Goal: Book appointment/travel/reservation

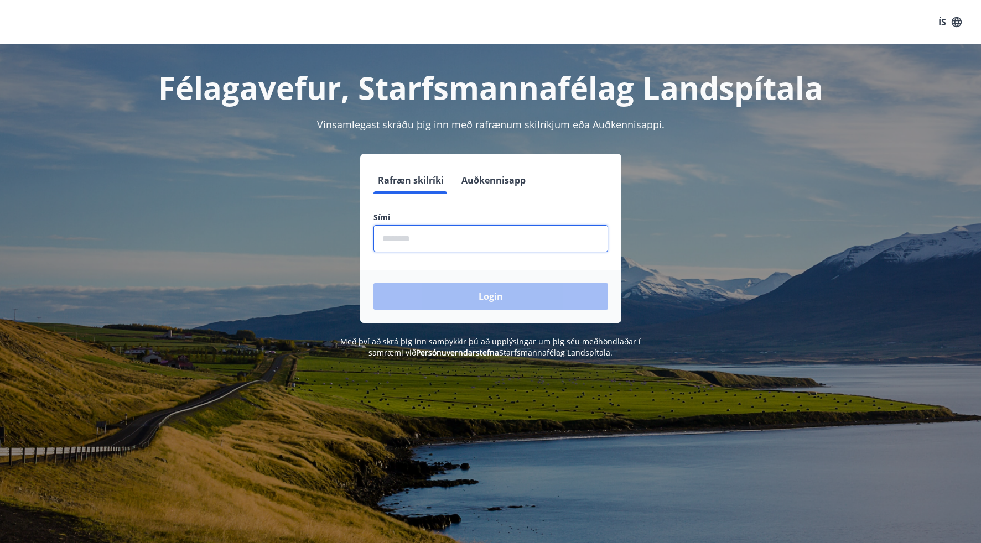
click at [419, 241] on input "phone" at bounding box center [490, 238] width 235 height 27
type input "********"
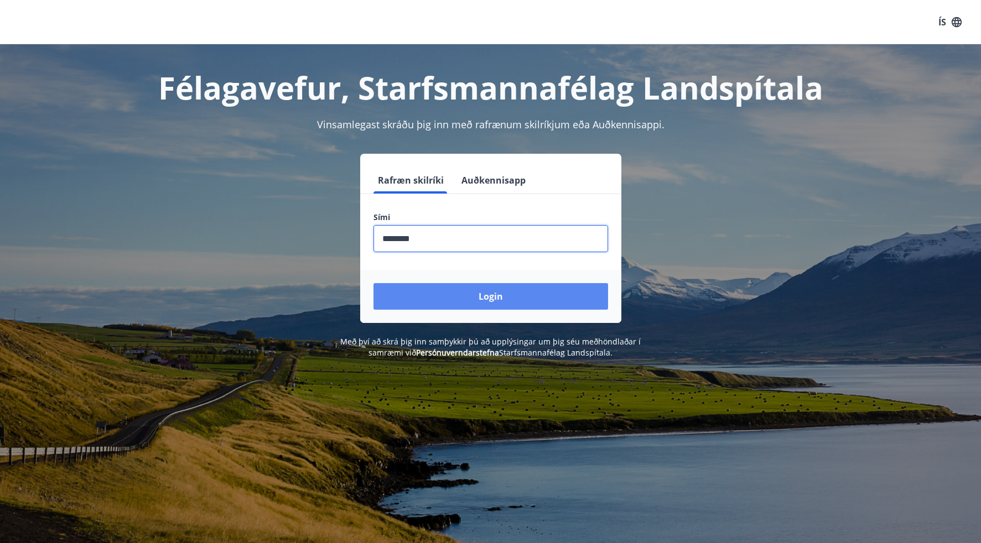
click at [431, 289] on button "Login" at bounding box center [490, 296] width 235 height 27
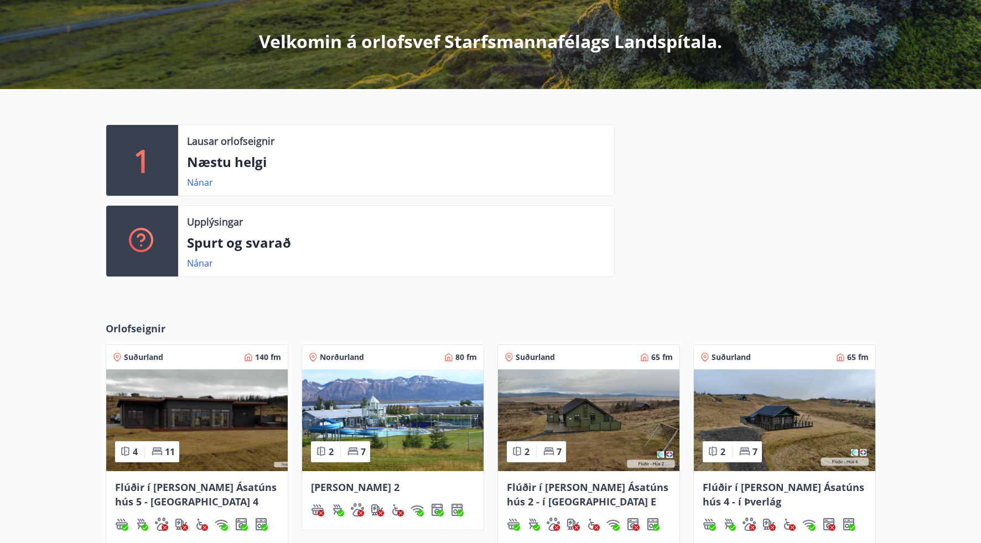
scroll to position [184, 0]
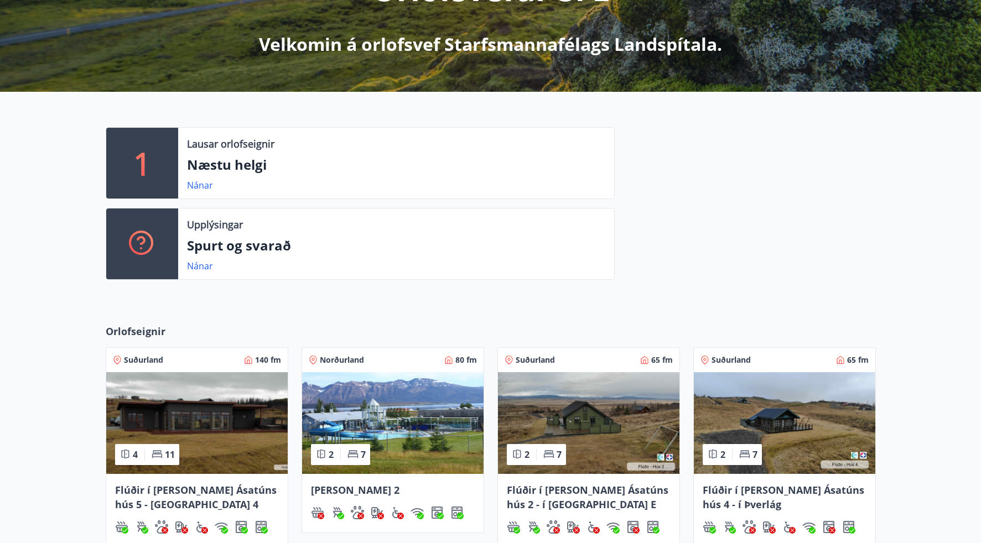
click at [762, 209] on div at bounding box center [745, 208] width 261 height 162
click at [209, 185] on link "Nánar" at bounding box center [200, 185] width 26 height 12
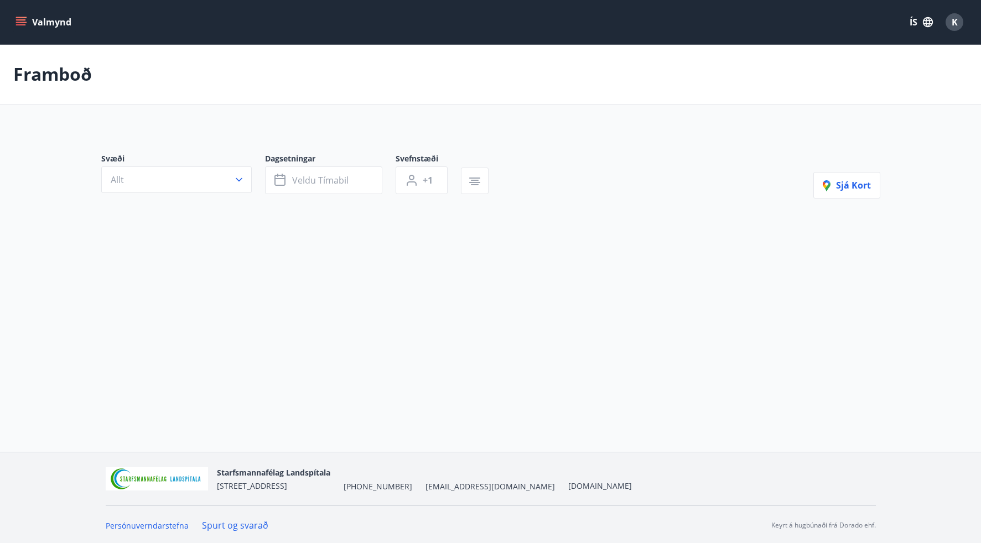
type input "*"
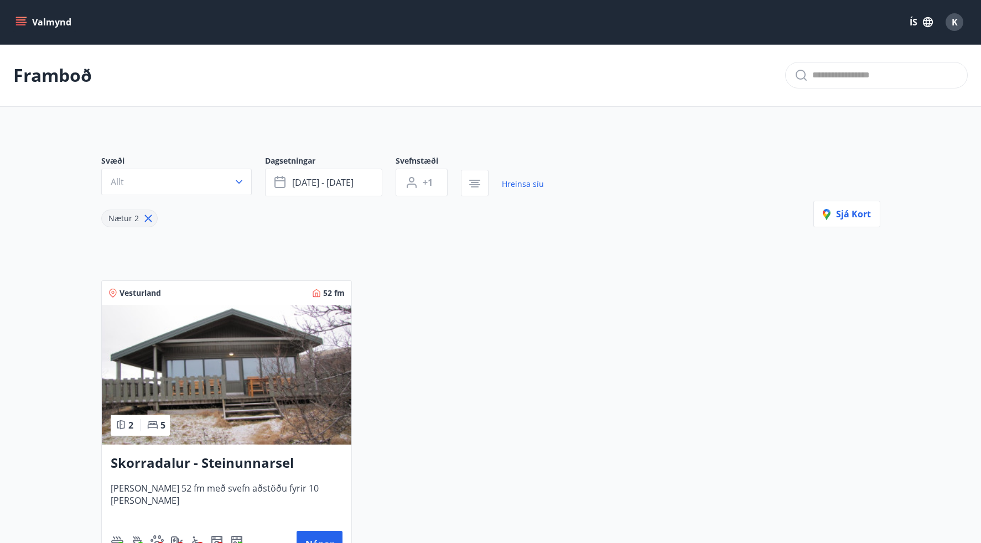
click at [277, 353] on img at bounding box center [226, 374] width 249 height 139
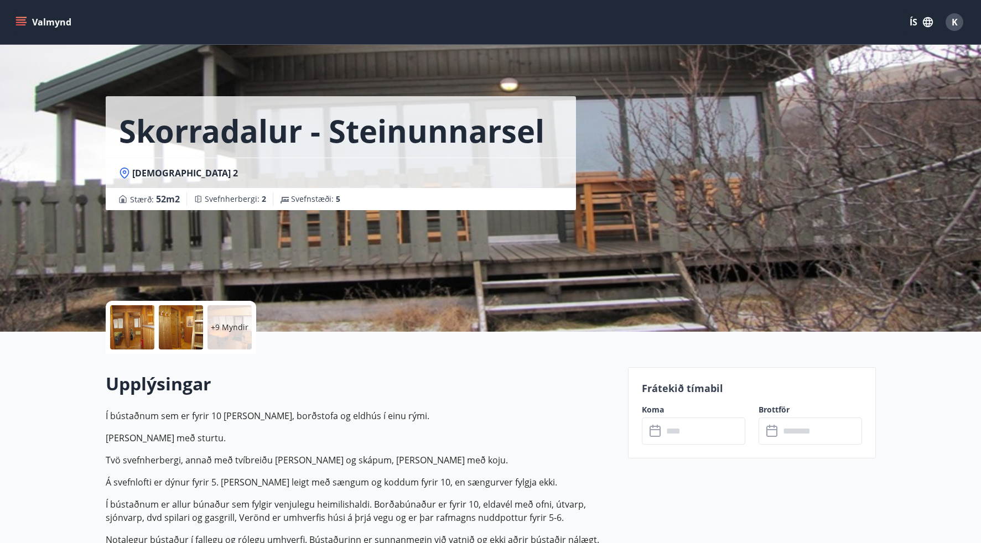
scroll to position [74, 0]
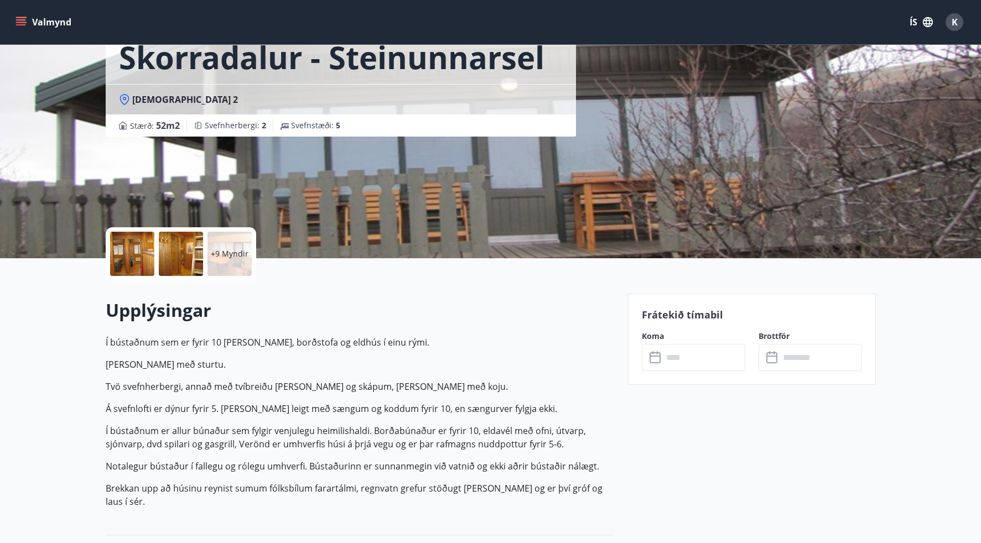
click at [124, 98] on icon at bounding box center [124, 99] width 11 height 11
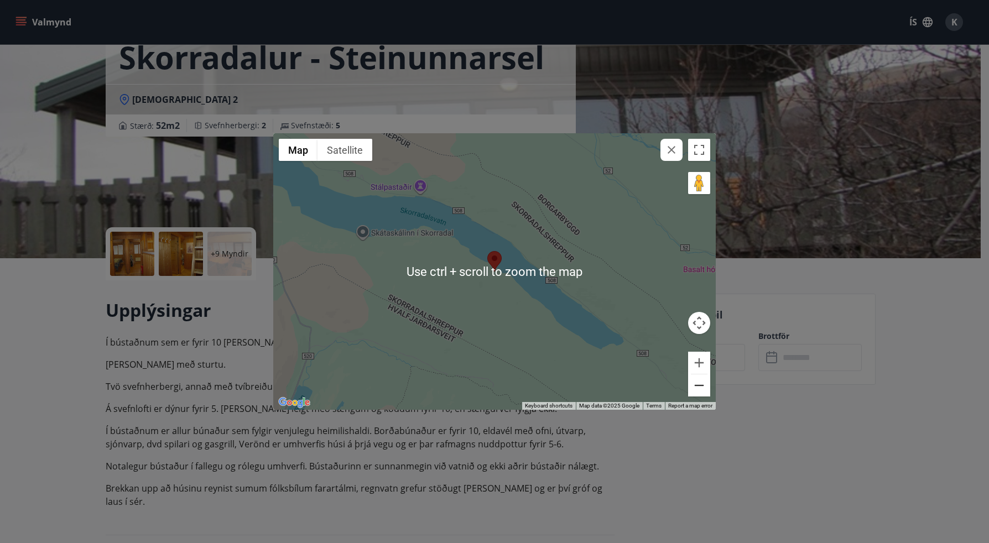
click at [704, 388] on button "Zoom out" at bounding box center [699, 386] width 22 height 22
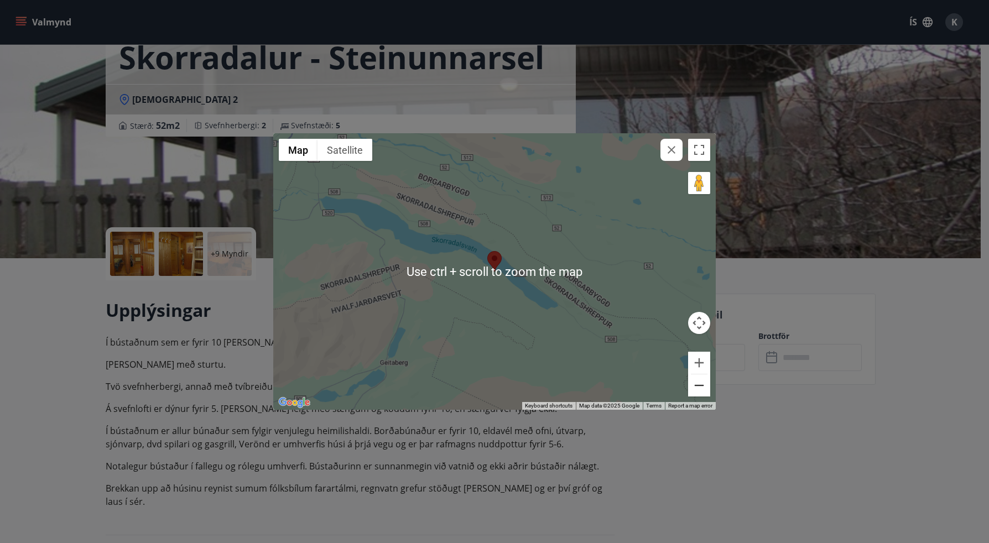
click at [704, 388] on button "Zoom out" at bounding box center [699, 386] width 22 height 22
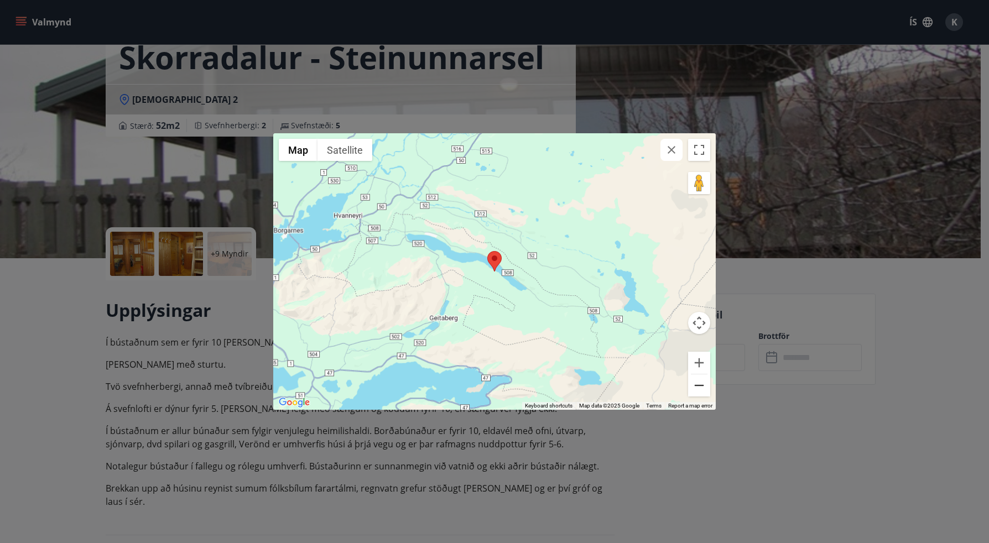
click at [704, 388] on button "Zoom out" at bounding box center [699, 386] width 22 height 22
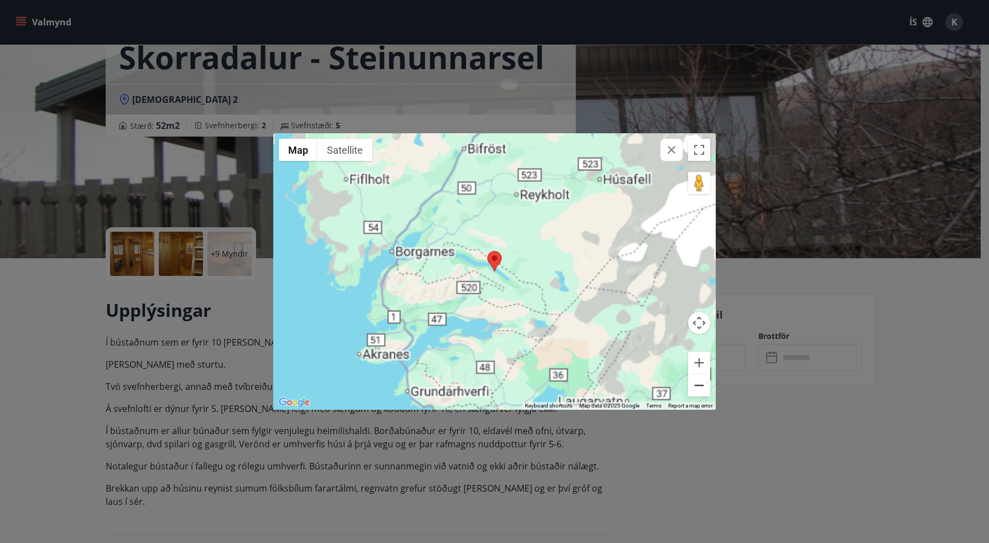
click at [704, 388] on button "Zoom out" at bounding box center [699, 386] width 22 height 22
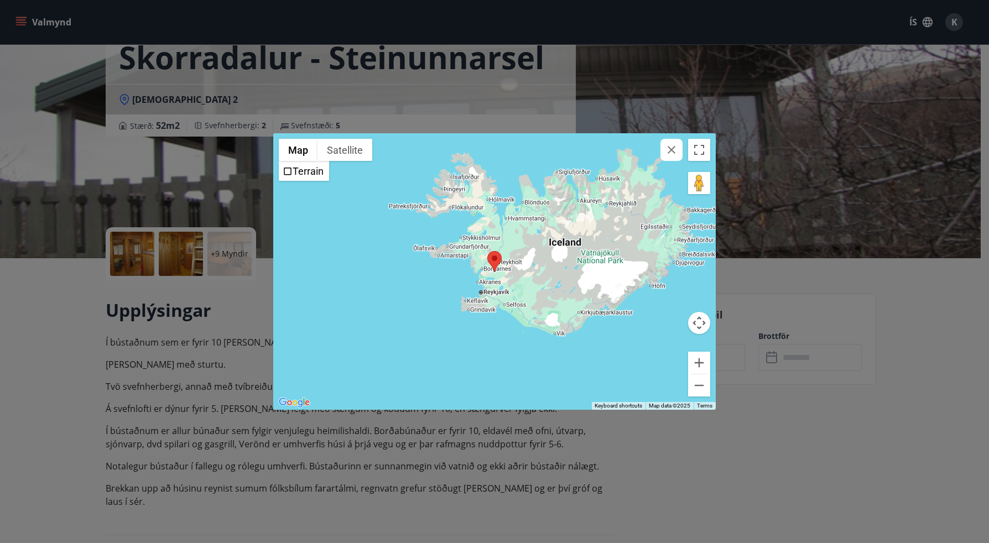
click at [223, 239] on div "← Move left → Move right ↑ Move up ↓ Move down + Zoom in - Zoom out Home Jump l…" at bounding box center [494, 271] width 989 height 543
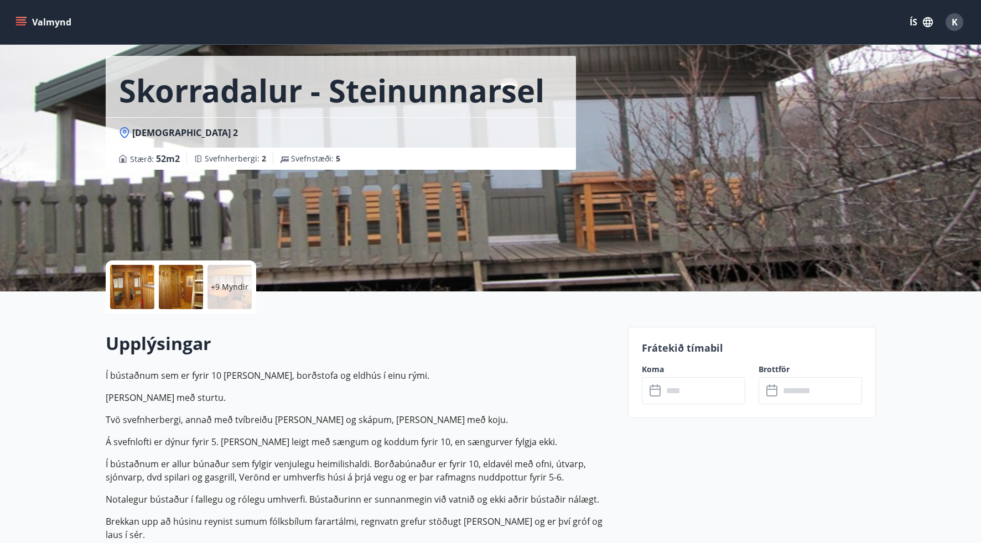
scroll to position [37, 0]
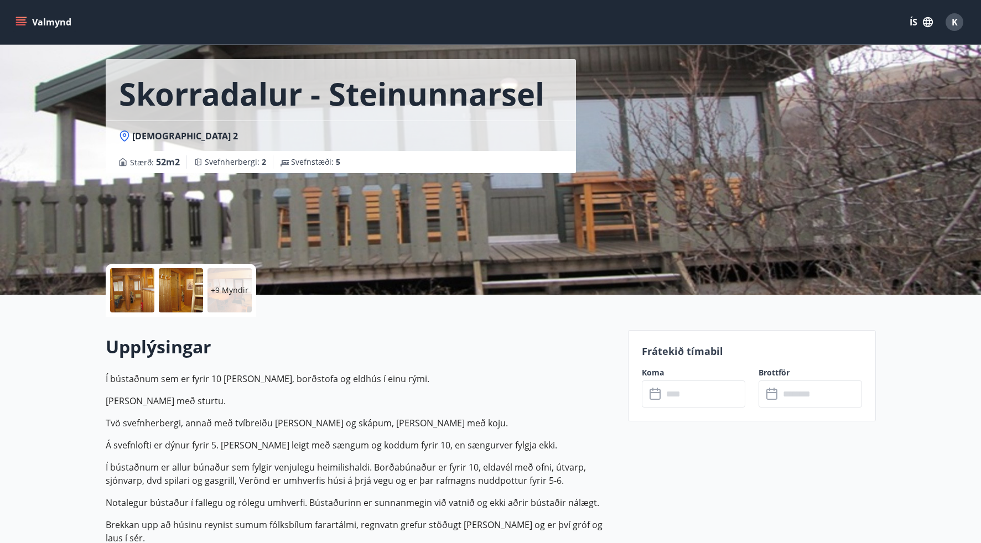
click at [692, 380] on div "Koma ​ ​" at bounding box center [686, 387] width 117 height 40
click at [684, 392] on input "text" at bounding box center [704, 394] width 82 height 27
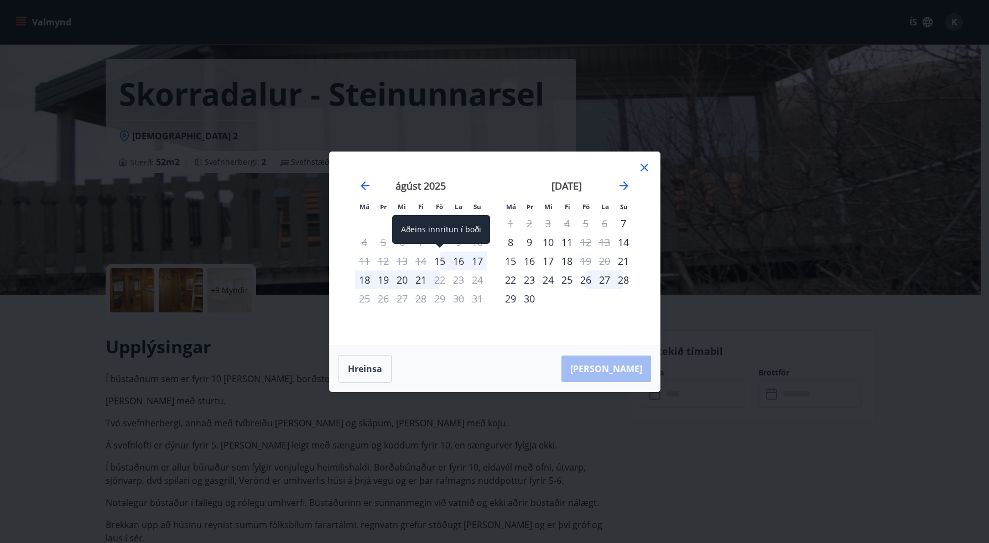
click at [444, 258] on div "15" at bounding box center [439, 261] width 19 height 19
click at [366, 278] on div "18" at bounding box center [364, 280] width 19 height 19
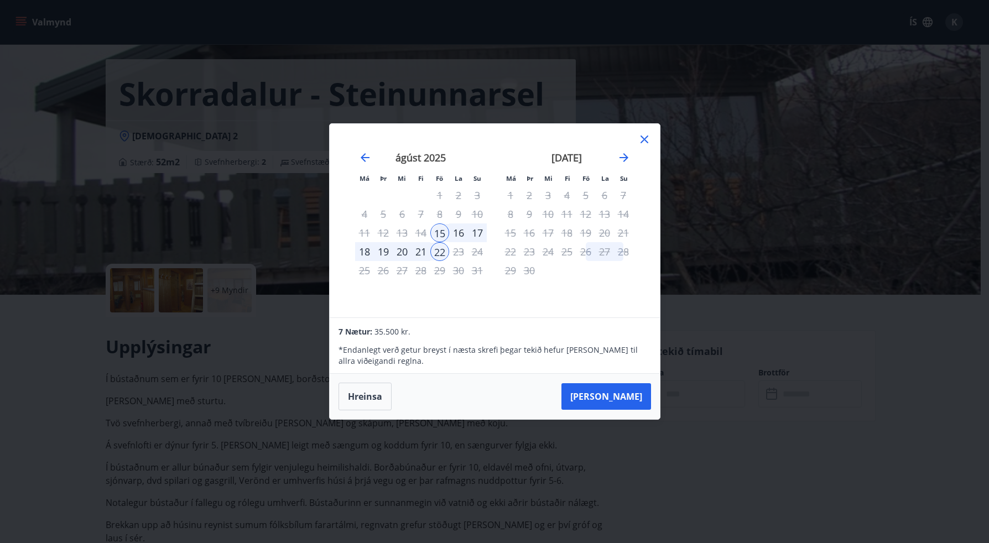
click at [366, 256] on div "18" at bounding box center [364, 251] width 19 height 19
click at [468, 226] on div "17" at bounding box center [477, 232] width 19 height 19
click at [472, 228] on div "17" at bounding box center [477, 232] width 19 height 19
click at [481, 233] on div "17" at bounding box center [477, 232] width 19 height 19
click at [443, 253] on div "22" at bounding box center [439, 251] width 19 height 19
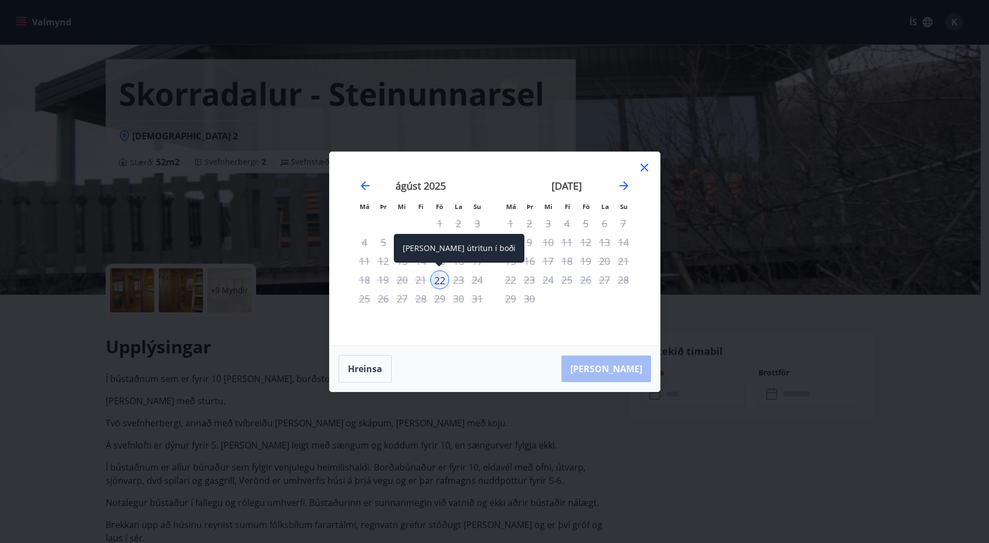
click at [423, 252] on div "[PERSON_NAME] útritun í boði" at bounding box center [459, 248] width 131 height 29
click at [428, 276] on div "21" at bounding box center [421, 280] width 19 height 19
click at [441, 266] on span at bounding box center [439, 266] width 8 height 6
click at [443, 283] on div "22" at bounding box center [439, 280] width 19 height 19
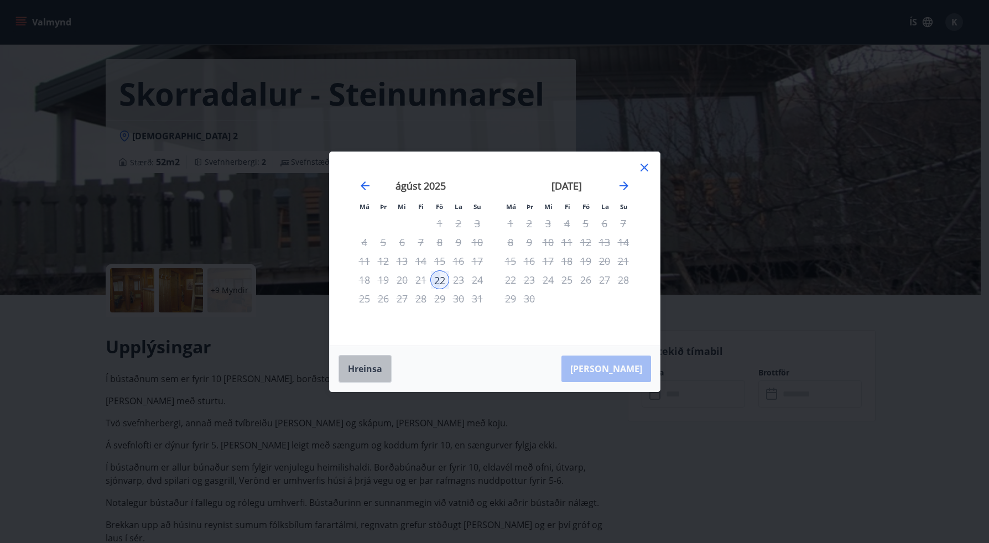
click at [387, 373] on button "Hreinsa" at bounding box center [365, 369] width 53 height 28
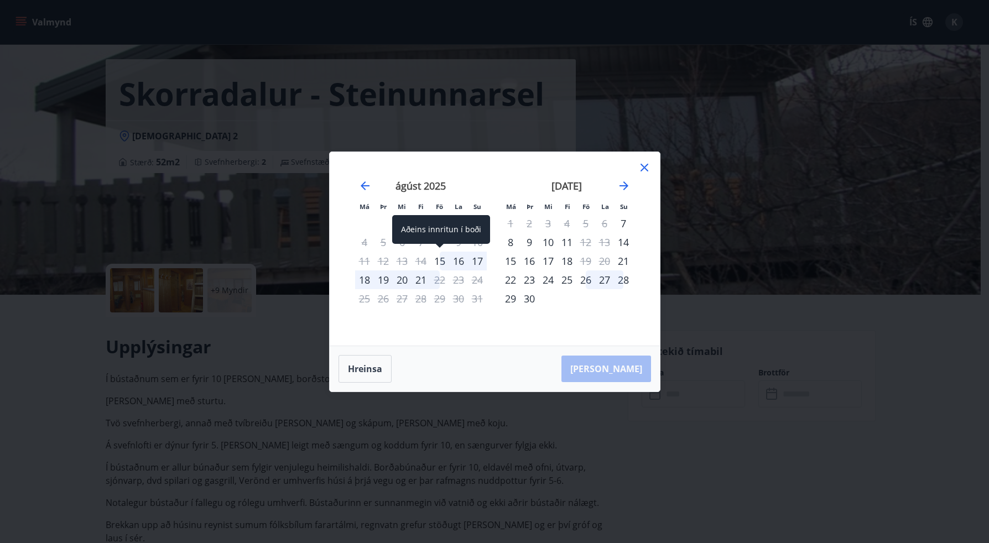
drag, startPoint x: 444, startPoint y: 264, endPoint x: 441, endPoint y: 277, distance: 13.1
click at [444, 264] on div "15" at bounding box center [439, 261] width 19 height 19
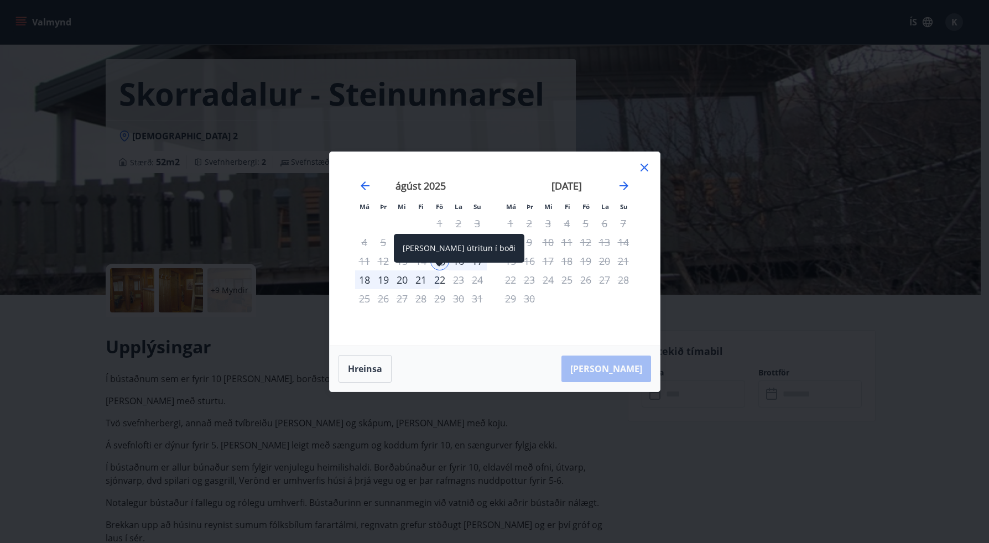
click at [436, 284] on div "22" at bounding box center [439, 280] width 19 height 19
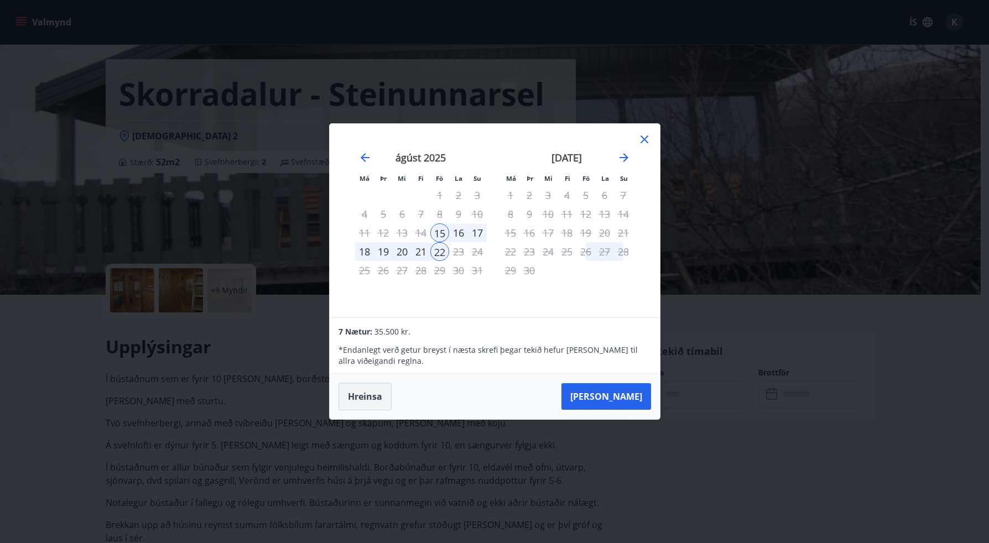
click at [388, 386] on button "Hreinsa" at bounding box center [365, 397] width 53 height 28
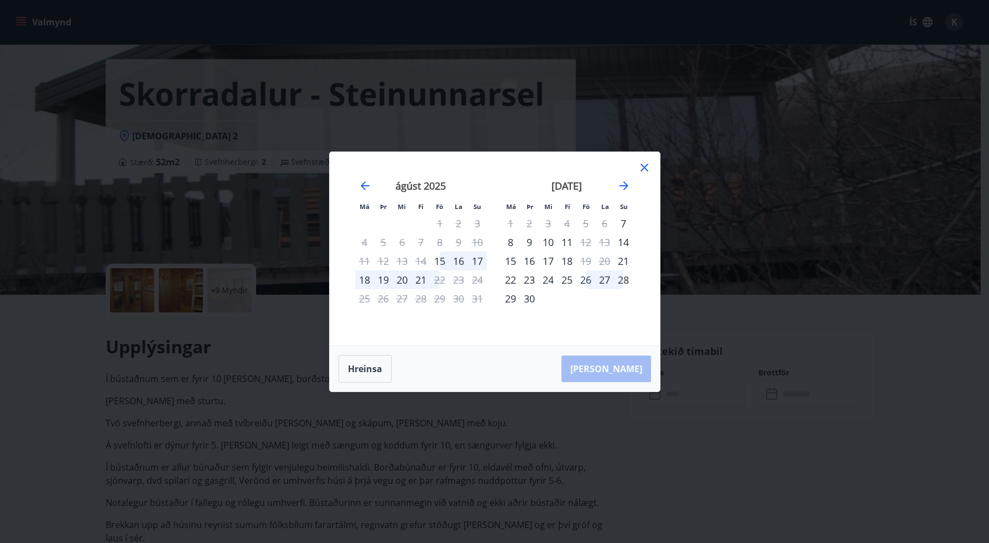
click at [476, 264] on div "17" at bounding box center [477, 261] width 19 height 19
click at [440, 262] on div "15" at bounding box center [439, 261] width 19 height 19
click at [381, 351] on div "[PERSON_NAME]" at bounding box center [495, 368] width 330 height 45
click at [376, 357] on button "Hreinsa" at bounding box center [365, 369] width 53 height 28
click at [598, 286] on div "27" at bounding box center [604, 280] width 19 height 19
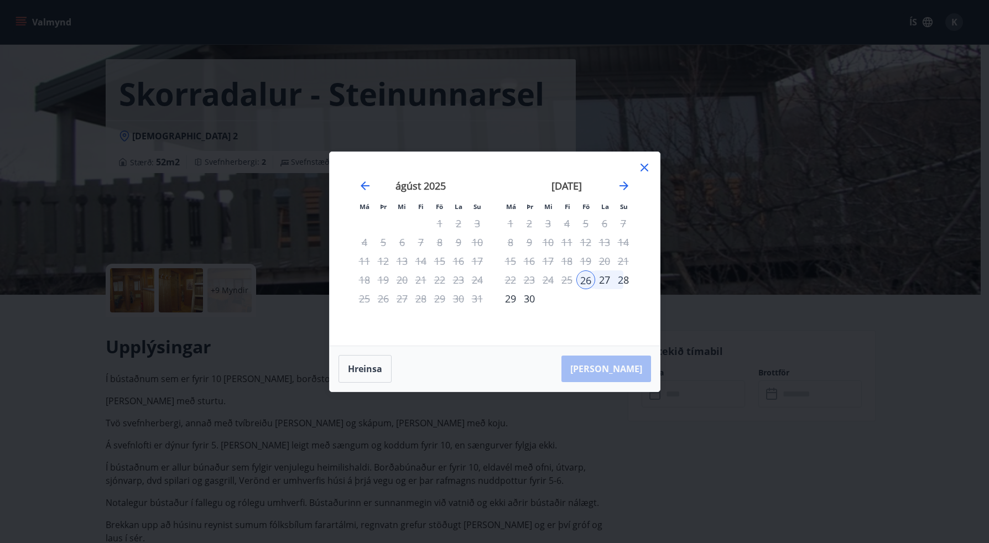
click at [621, 278] on div "28" at bounding box center [623, 280] width 19 height 19
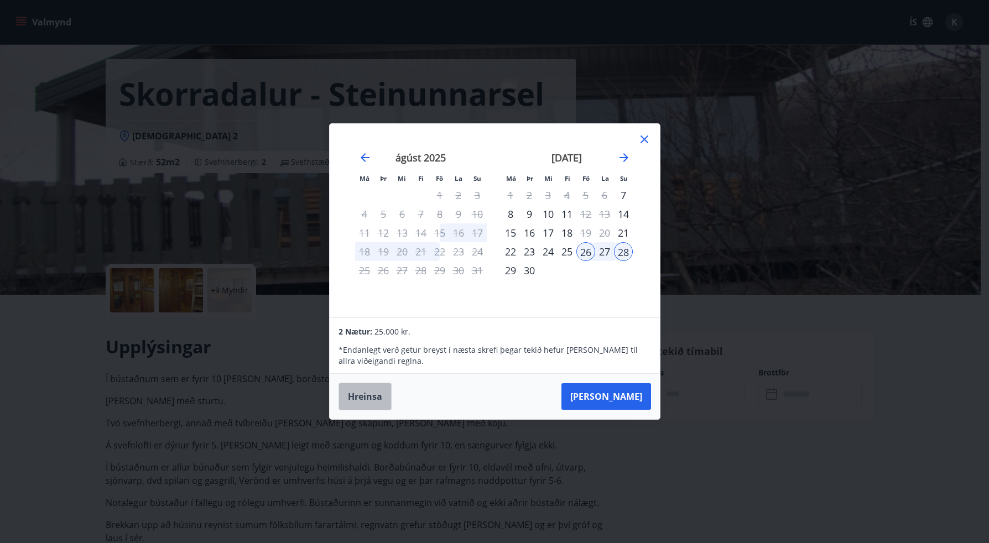
click at [374, 399] on button "Hreinsa" at bounding box center [365, 397] width 53 height 28
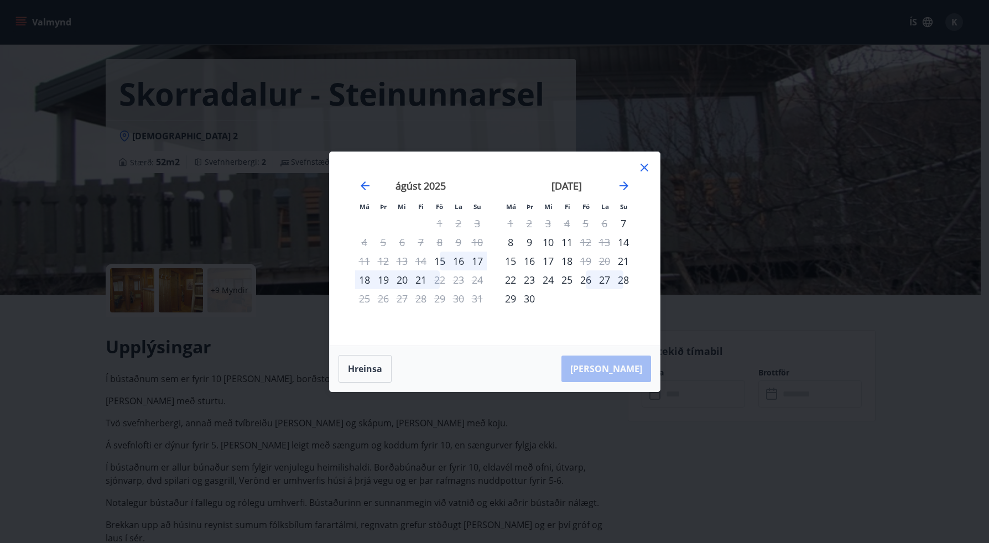
click at [650, 167] on icon at bounding box center [644, 167] width 13 height 13
